Goal: Information Seeking & Learning: Ask a question

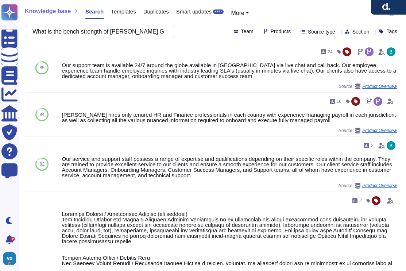
click at [81, 33] on input "What is the bench strength of Deel's Global Payroll support team, including its…" at bounding box center [98, 31] width 139 height 13
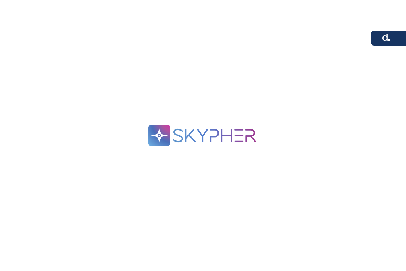
click at [246, 111] on div ".spin { animation: rotate 2s linear infinite; transform-origin: 90px 90px; } @k…" at bounding box center [203, 135] width 406 height 271
